Goal: Information Seeking & Learning: Compare options

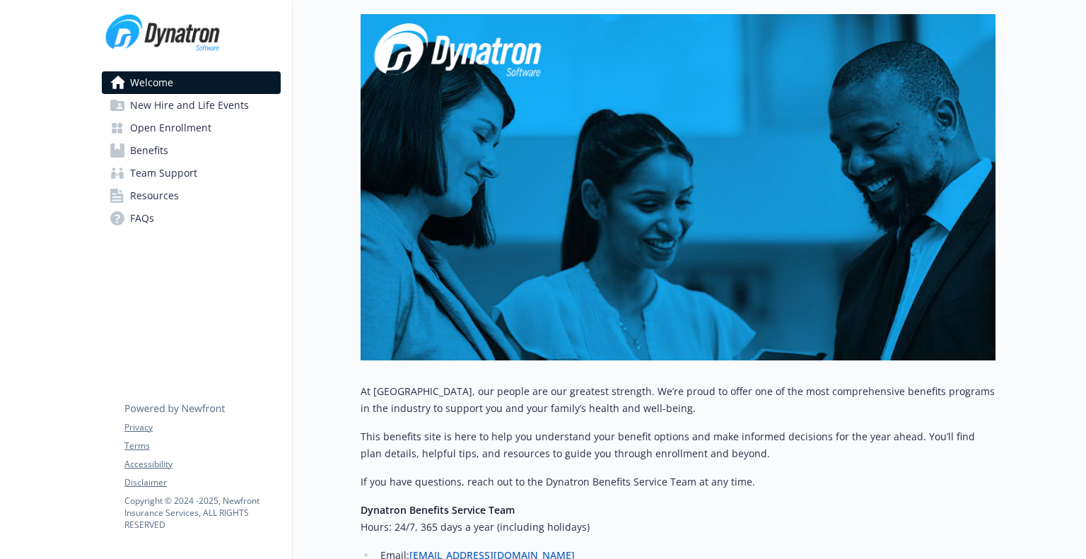
scroll to position [74, 0]
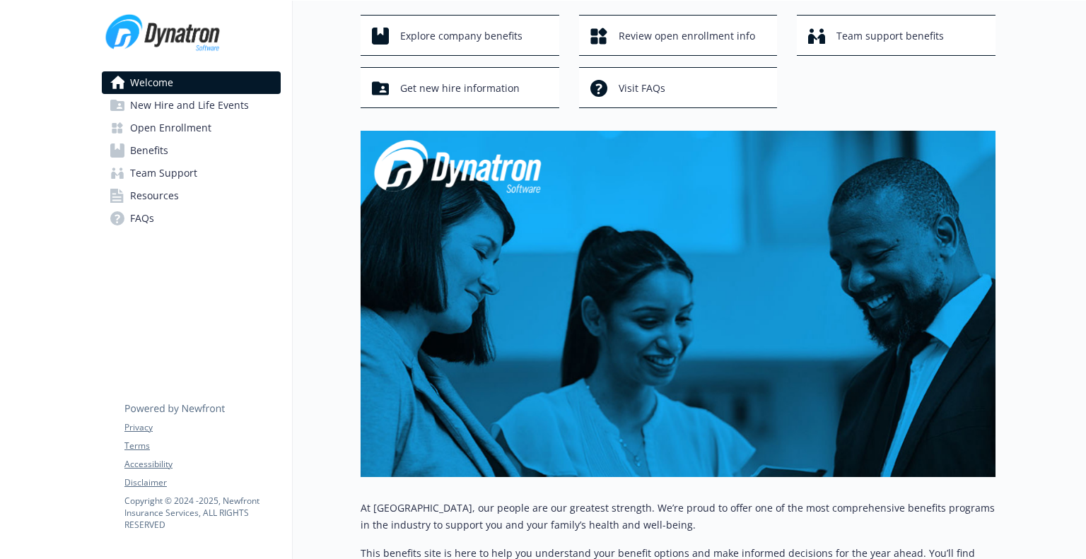
click at [170, 104] on span "New Hire and Life Events" at bounding box center [189, 105] width 119 height 23
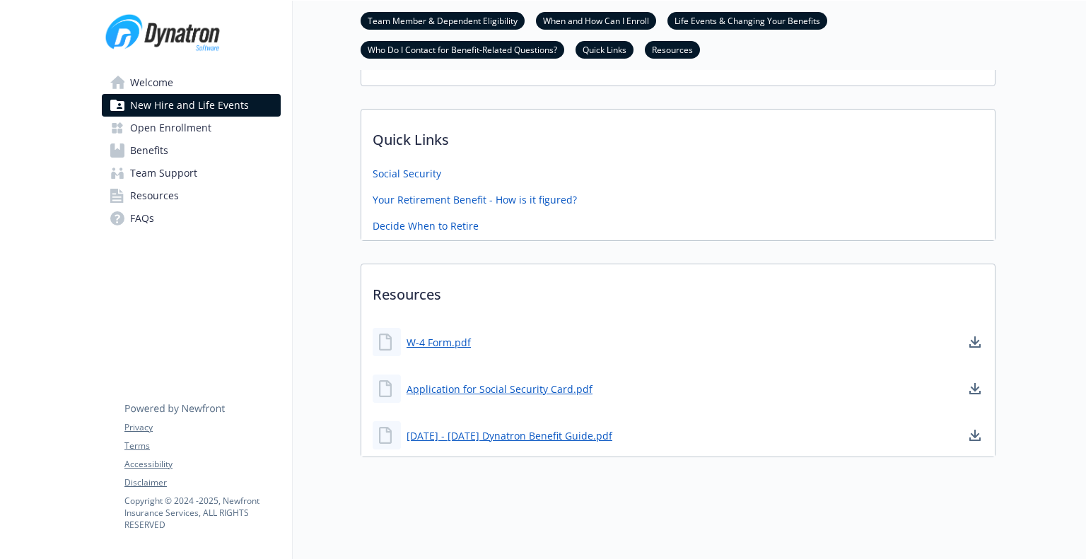
scroll to position [54, 0]
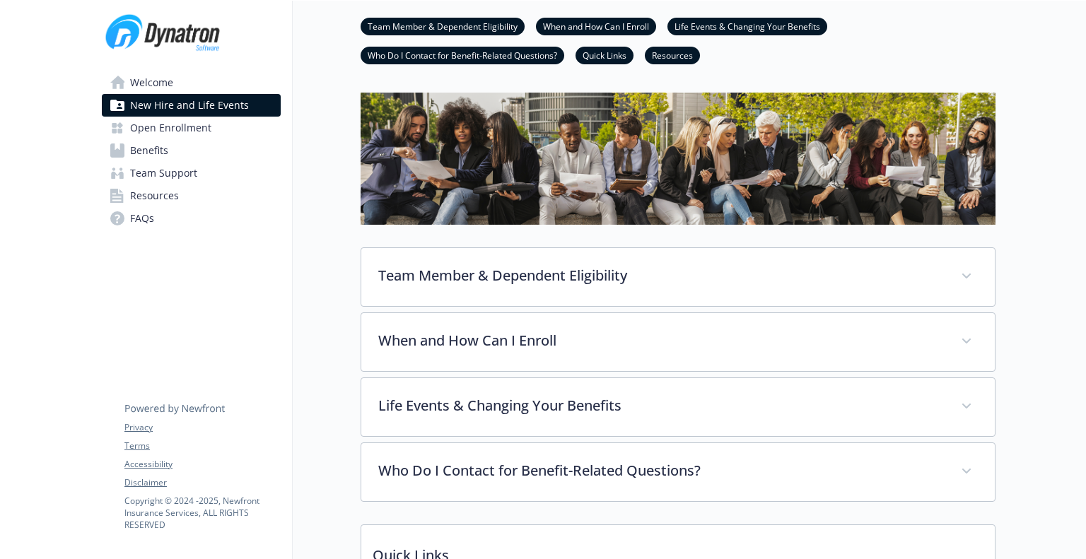
click at [176, 124] on span "Open Enrollment" at bounding box center [170, 128] width 81 height 23
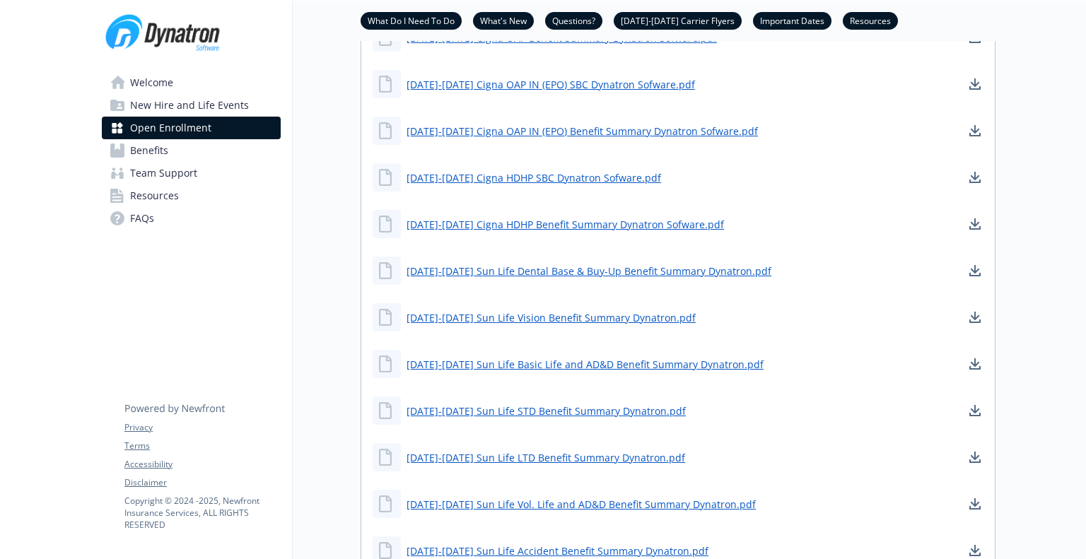
scroll to position [1177, 0]
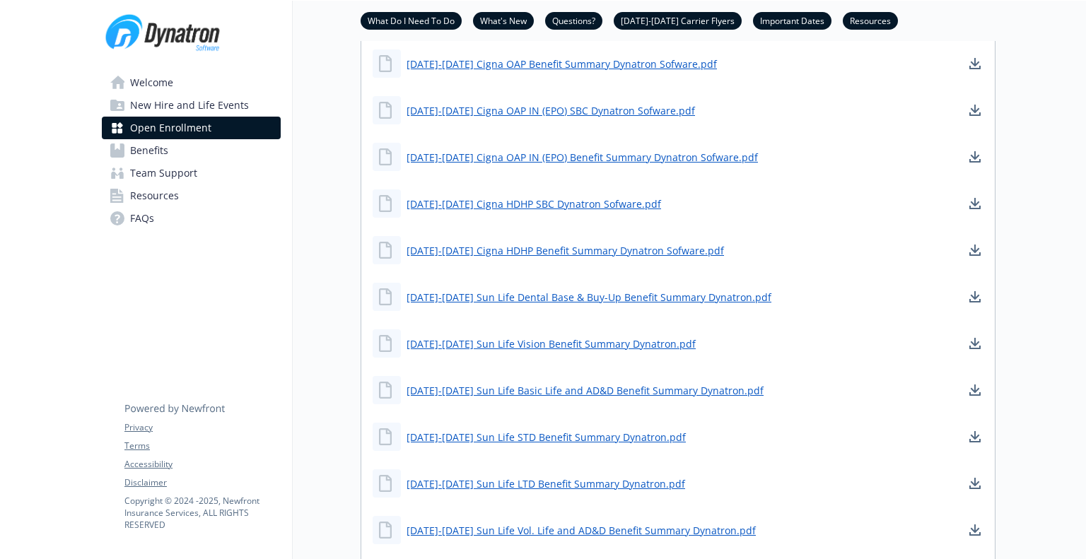
click at [155, 149] on span "Benefits" at bounding box center [149, 150] width 38 height 23
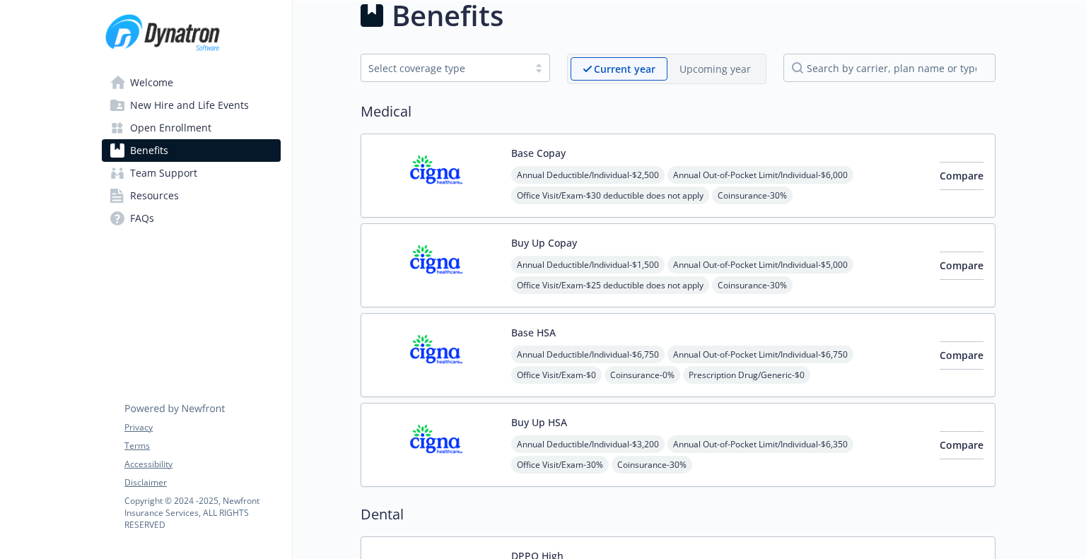
scroll to position [23, 0]
click at [945, 179] on span "Compare" at bounding box center [962, 176] width 44 height 13
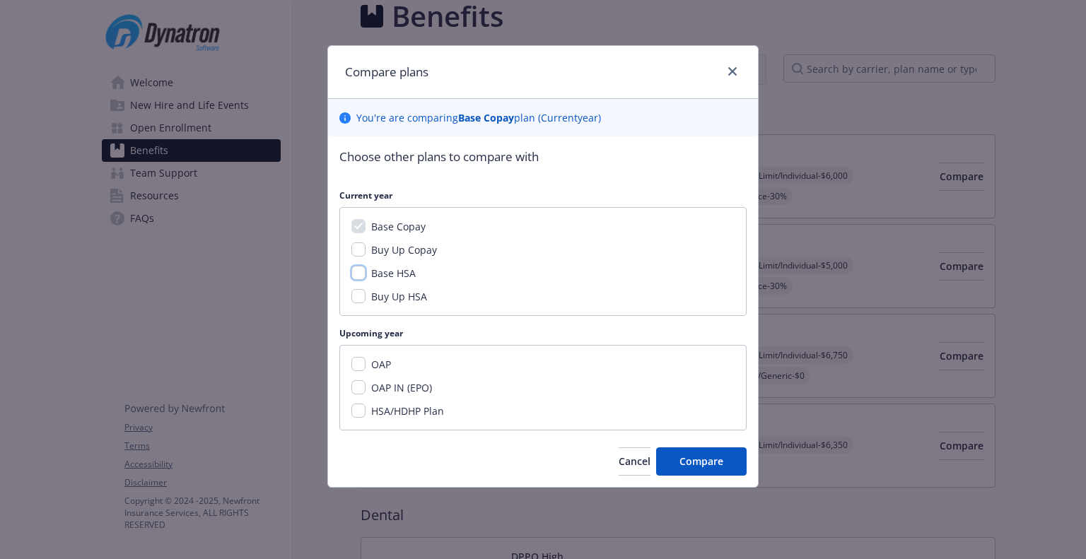
click at [359, 268] on input "Base HSA" at bounding box center [358, 273] width 14 height 14
checkbox input "true"
click at [709, 459] on span "Compare" at bounding box center [702, 461] width 44 height 13
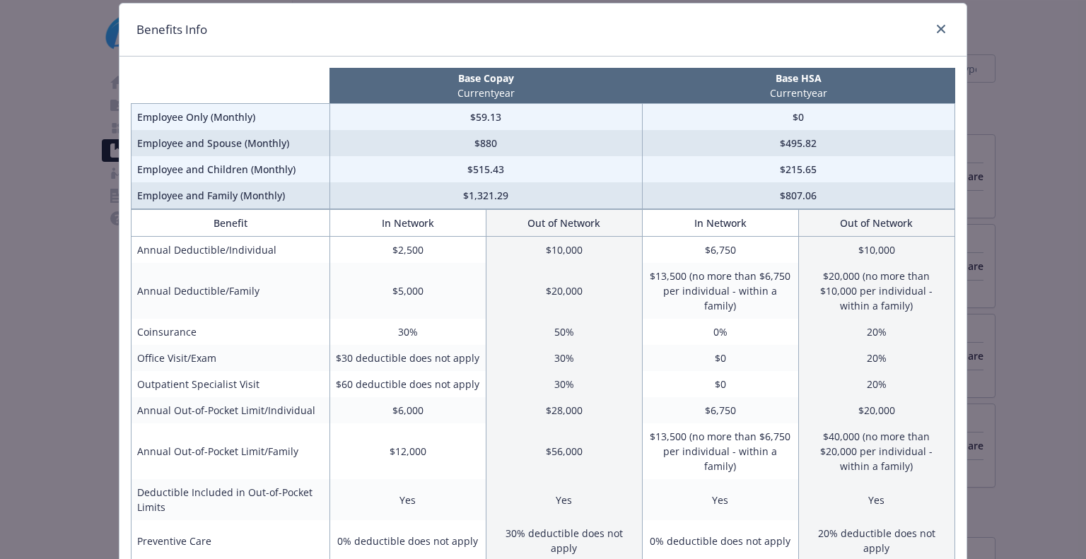
scroll to position [0, 0]
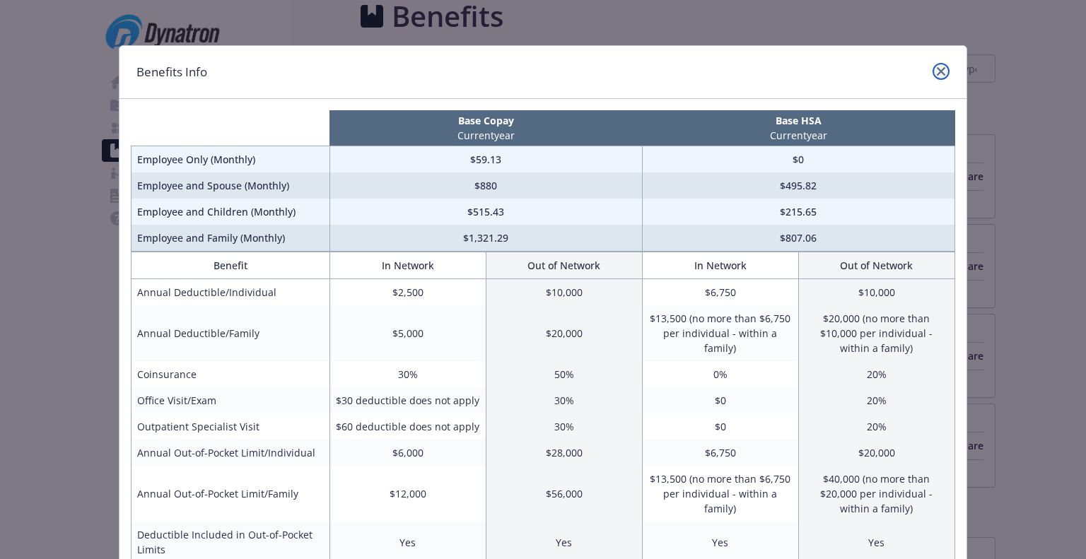
click at [937, 67] on icon "close" at bounding box center [941, 71] width 8 height 8
